Goal: Find specific page/section: Find specific page/section

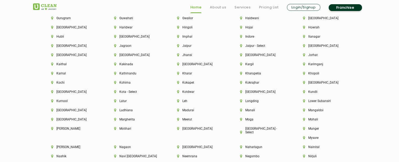
scroll to position [1527, 0]
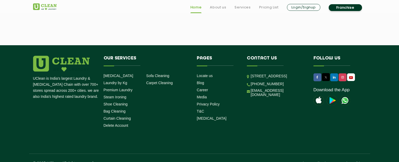
scroll to position [1228, 0]
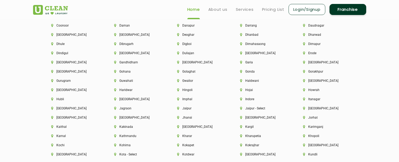
click at [129, 79] on li "Guwahati" at bounding box center [136, 81] width 45 height 4
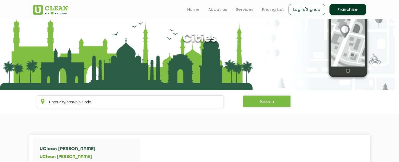
scroll to position [63, 0]
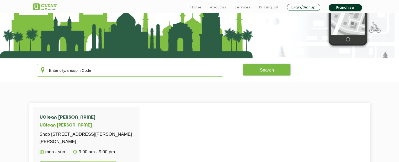
click at [100, 67] on input "text" at bounding box center [130, 70] width 186 height 13
paste input "781008"
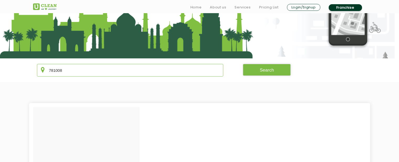
type input "781008"
click at [278, 69] on button "Search" at bounding box center [267, 70] width 48 height 12
click at [272, 70] on button "Search" at bounding box center [267, 70] width 48 height 12
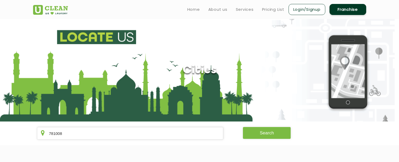
scroll to position [31, 0]
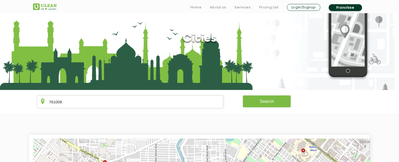
click at [252, 97] on button "Search" at bounding box center [267, 101] width 48 height 12
click at [255, 100] on button "Search" at bounding box center [267, 101] width 48 height 12
click at [255, 99] on button "Search" at bounding box center [267, 101] width 48 height 12
click at [255, 98] on button "Search" at bounding box center [267, 101] width 48 height 12
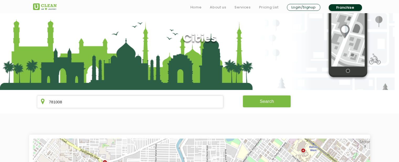
click at [256, 97] on button "Search" at bounding box center [267, 101] width 48 height 12
click at [256, 98] on button "Search" at bounding box center [267, 101] width 48 height 12
